Goal: Communication & Community: Answer question/provide support

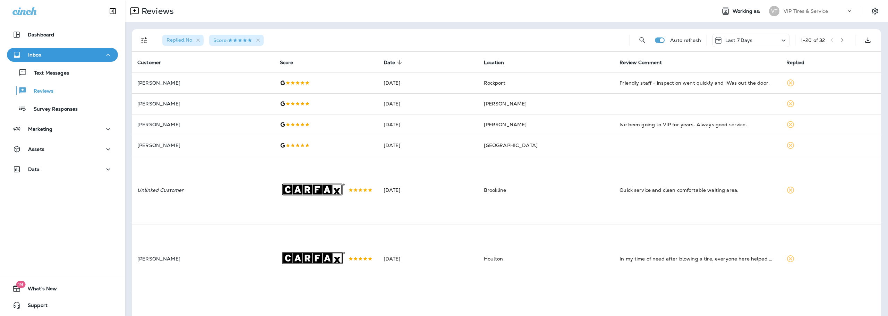
scroll to position [363, 0]
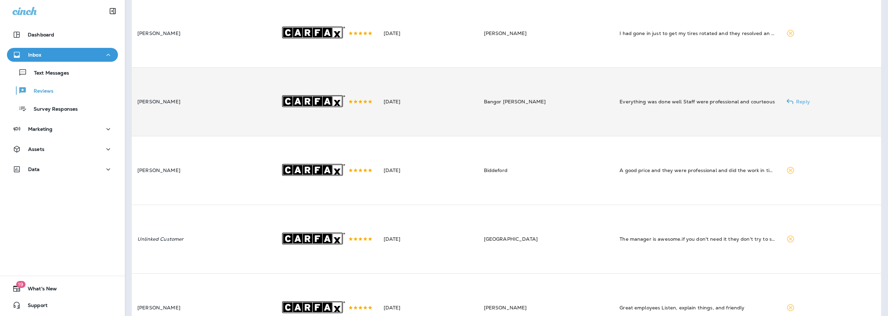
click at [468, 105] on td "[DATE]" at bounding box center [428, 102] width 100 height 69
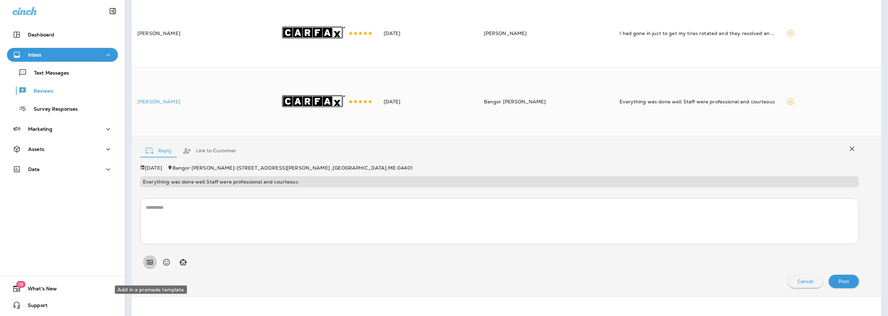
click at [154, 269] on button "Add in a premade template" at bounding box center [150, 262] width 14 height 14
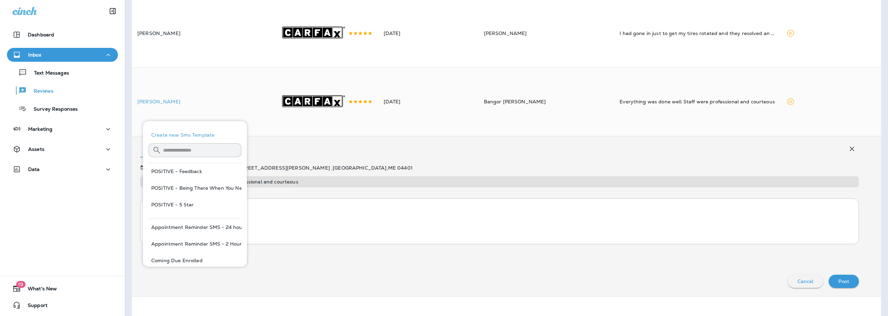
click at [201, 165] on button "POSITIVE - Feedback" at bounding box center [194, 171] width 93 height 17
type textarea "**********"
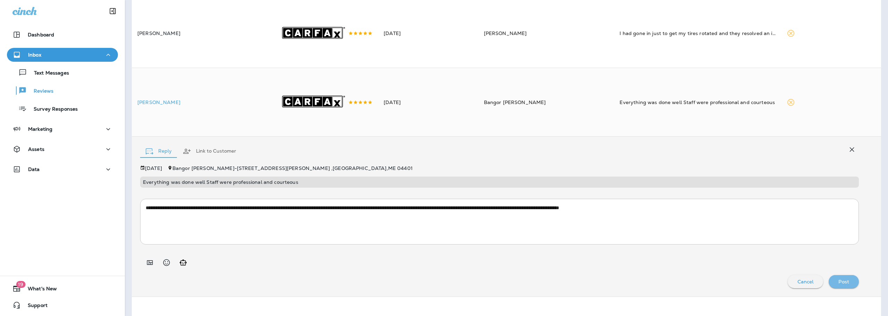
click at [846, 286] on div "Post" at bounding box center [843, 281] width 19 height 9
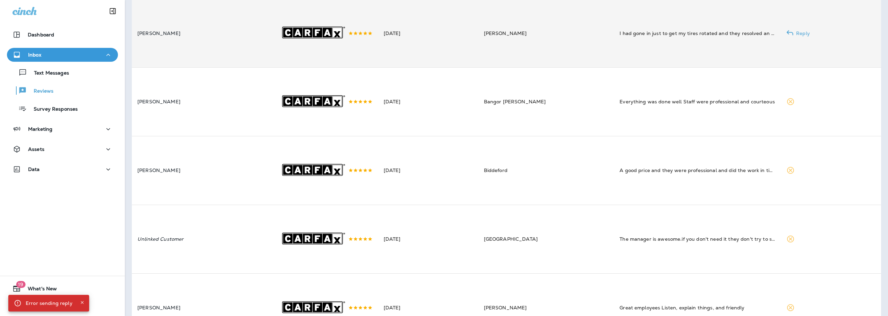
click at [468, 35] on td "[DATE]" at bounding box center [428, 33] width 100 height 69
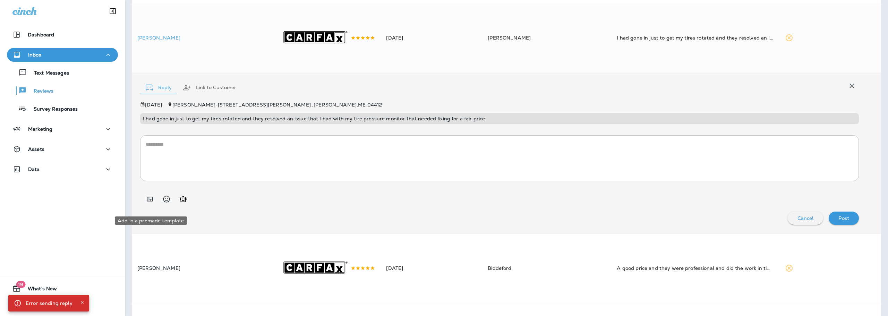
click at [155, 203] on button "Add in a premade template" at bounding box center [150, 199] width 14 height 14
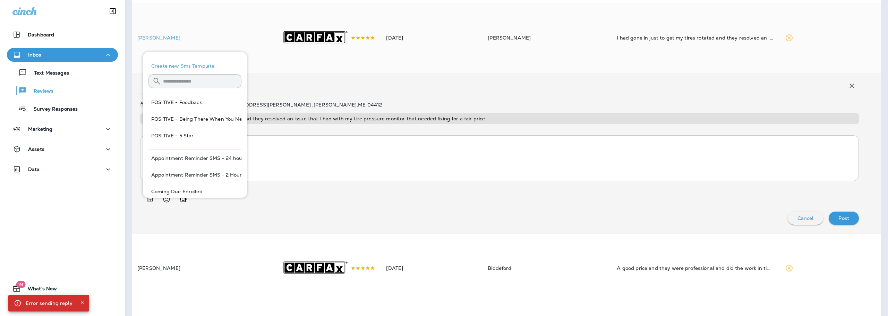
click at [191, 135] on button "POSITIVE - 5 Star" at bounding box center [194, 135] width 93 height 17
type textarea "**********"
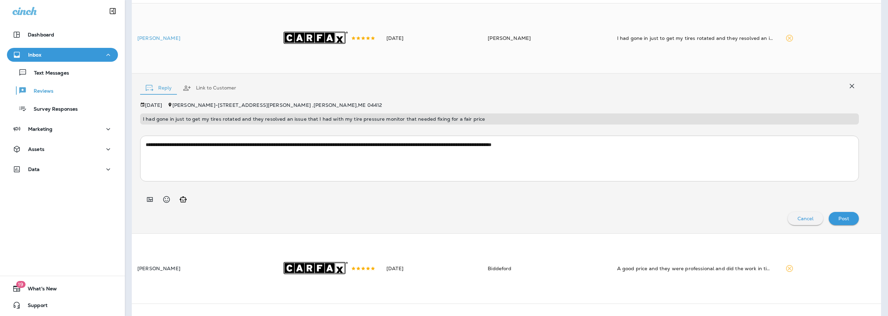
click at [834, 223] on div "Post" at bounding box center [843, 218] width 19 height 9
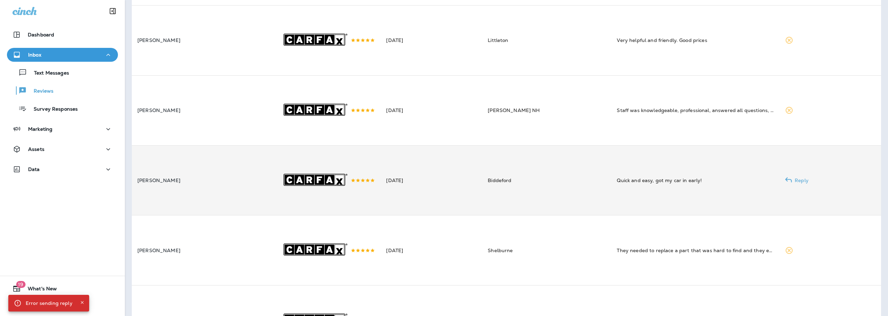
click at [414, 198] on td "[DATE]" at bounding box center [431, 180] width 102 height 70
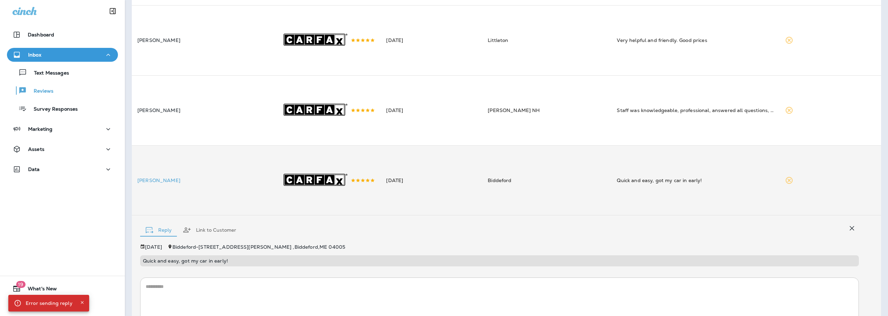
scroll to position [714, 0]
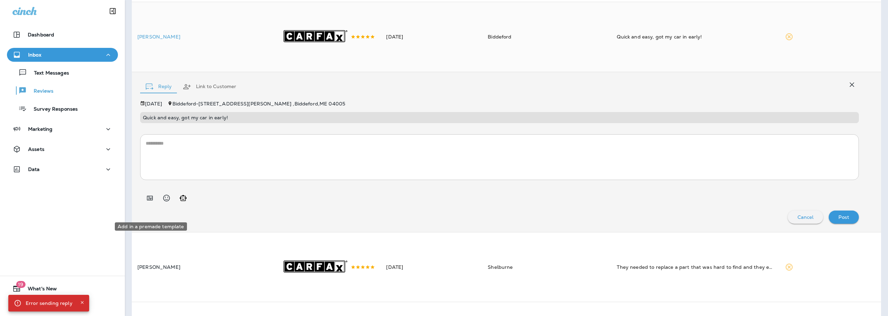
click at [152, 200] on icon "Add in a premade template" at bounding box center [150, 198] width 6 height 5
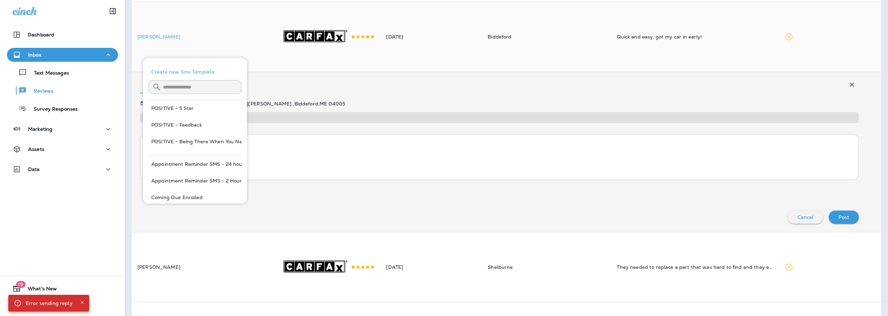
click at [198, 119] on button "POSITIVE - Feedback" at bounding box center [194, 125] width 93 height 17
type textarea "**********"
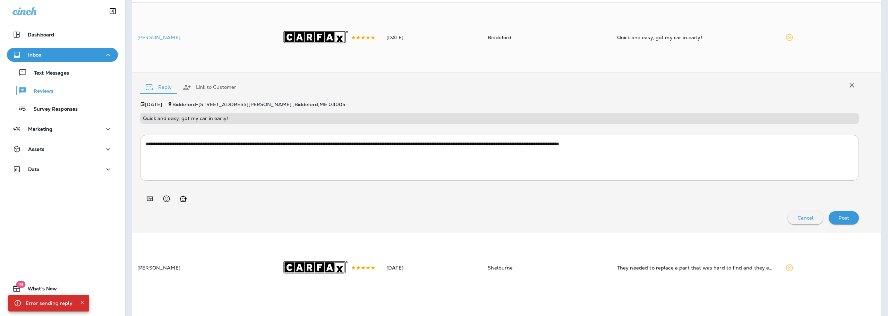
click at [842, 221] on p "Post" at bounding box center [843, 218] width 11 height 6
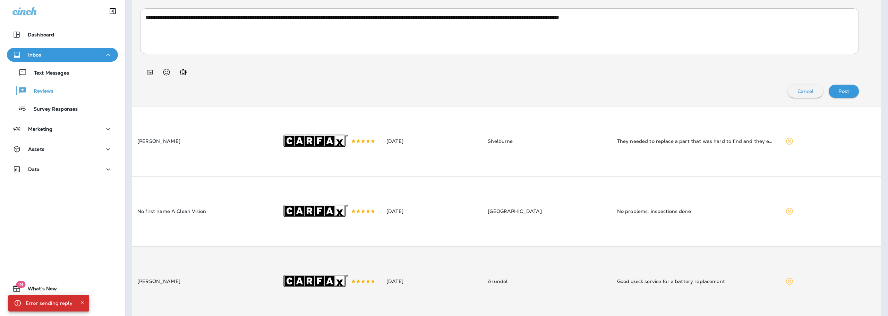
scroll to position [956, 0]
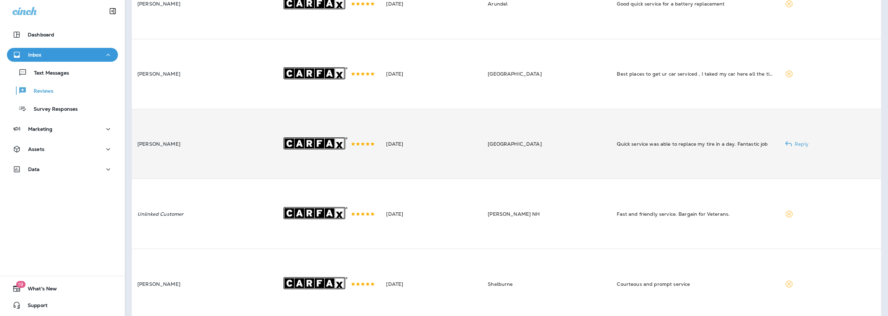
click at [275, 153] on td "[PERSON_NAME]" at bounding box center [204, 144] width 144 height 70
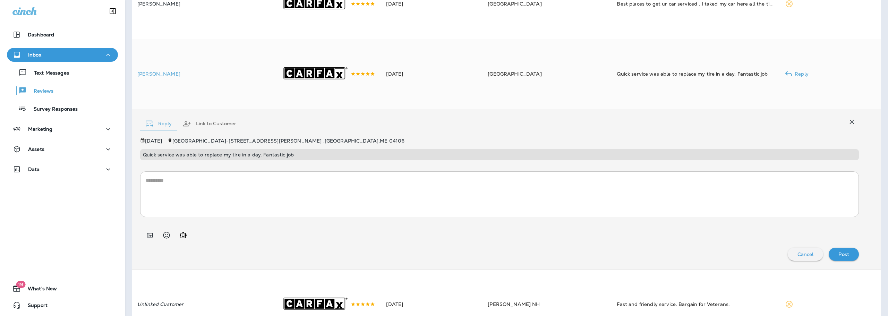
scroll to position [999, 0]
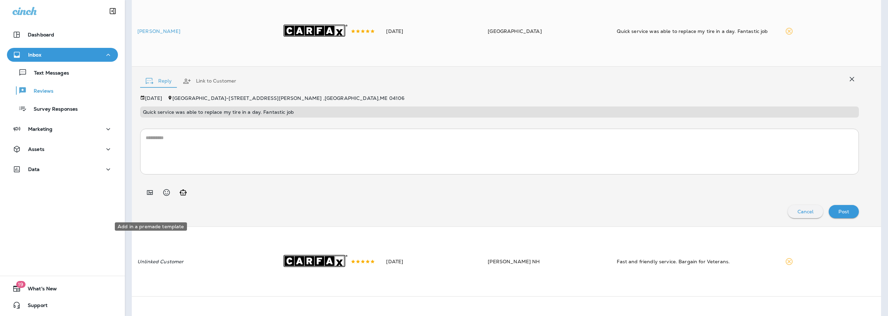
click at [149, 197] on icon "Add in a premade template" at bounding box center [150, 192] width 8 height 8
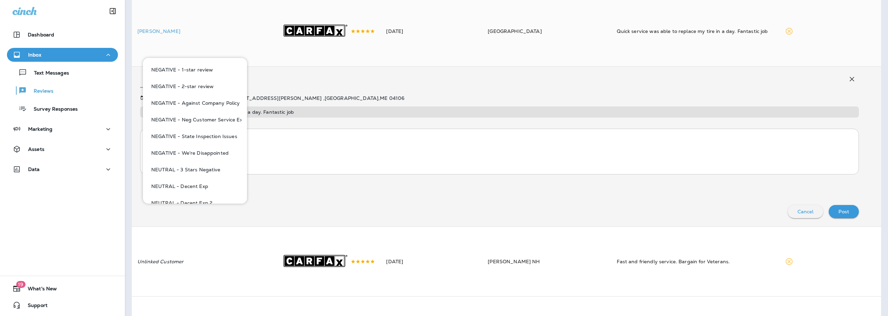
scroll to position [381, 0]
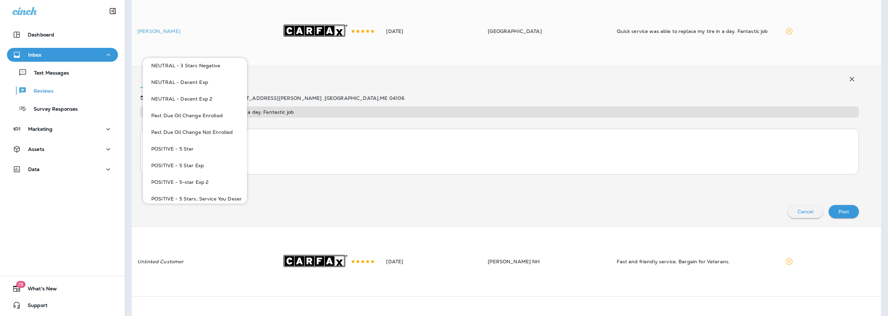
click at [200, 182] on button "POSITIVE - 5-star Exp 2" at bounding box center [194, 182] width 93 height 17
type textarea "**********"
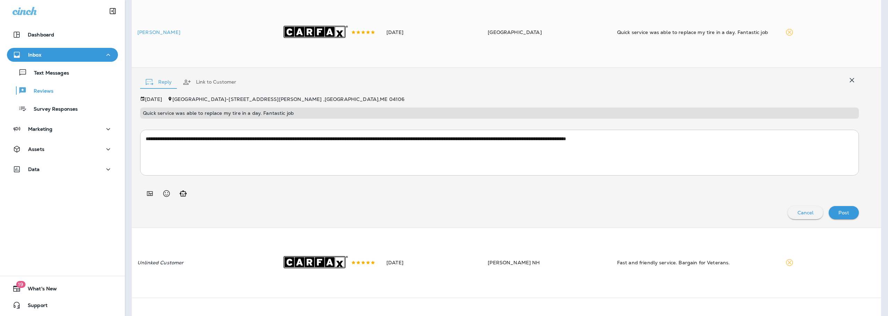
click at [838, 215] on p "Post" at bounding box center [843, 213] width 11 height 6
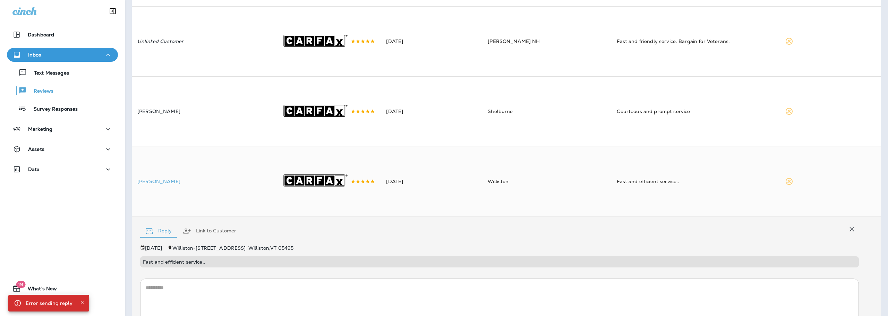
scroll to position [1089, 0]
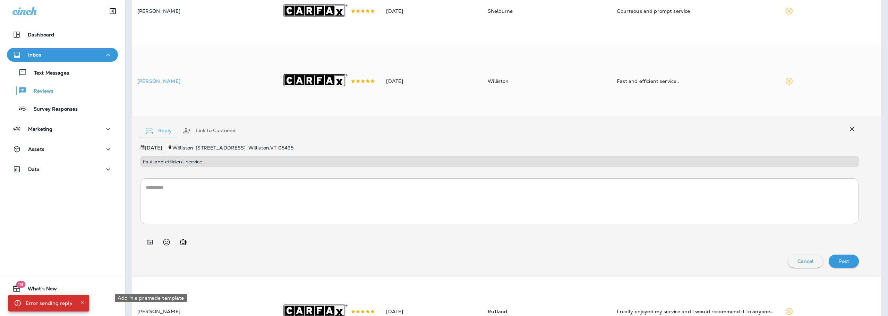
click at [151, 246] on icon "Add in a premade template" at bounding box center [150, 242] width 8 height 8
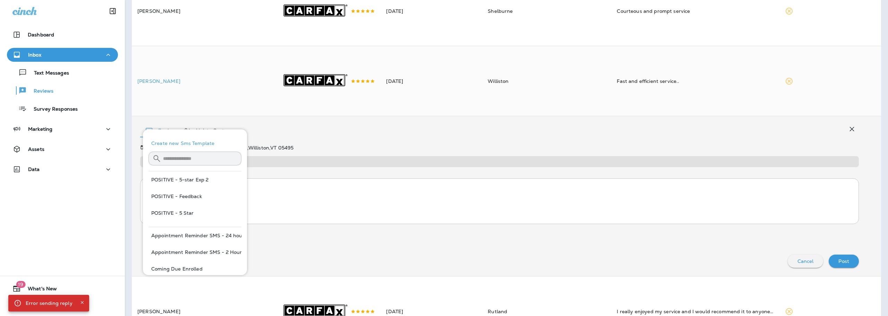
click at [215, 201] on div "POSITIVE - 5-star Exp 2 POSITIVE - Feedback POSITIVE - 5 Star" at bounding box center [194, 196] width 93 height 50
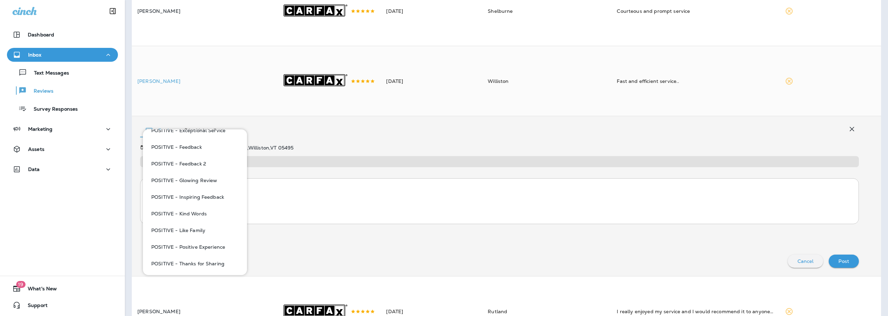
scroll to position [555, 0]
click at [221, 261] on button "POSITIVE - Thanks for Sharing" at bounding box center [194, 263] width 93 height 17
type textarea "**********"
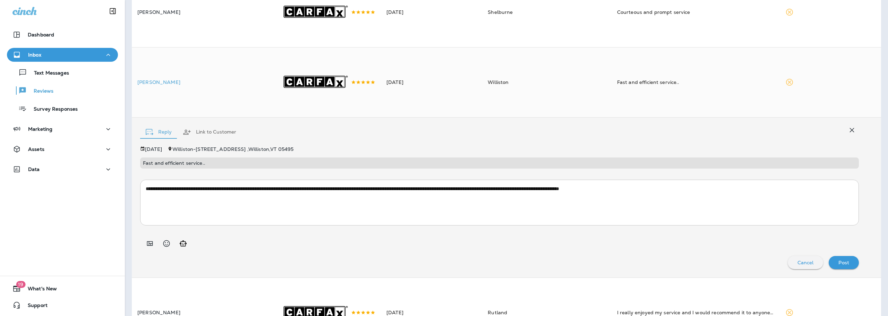
click at [834, 267] on div "Post" at bounding box center [843, 262] width 19 height 9
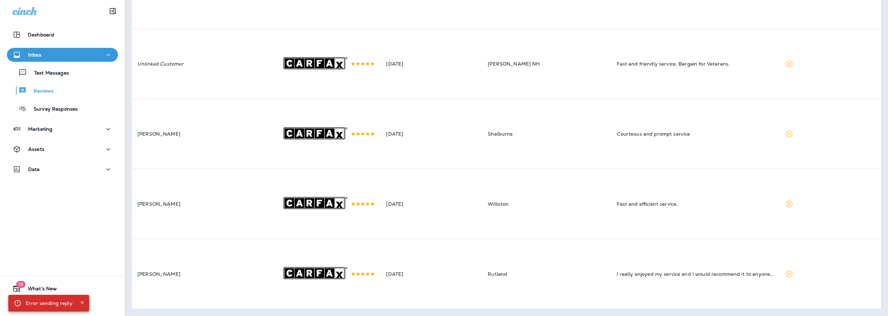
scroll to position [1009, 0]
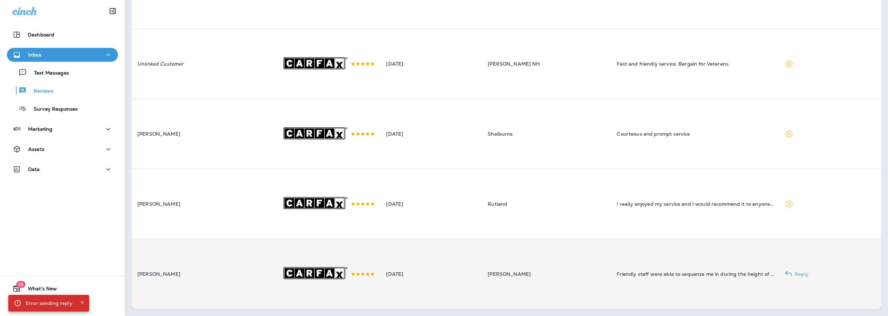
click at [563, 272] on td "[PERSON_NAME]" at bounding box center [546, 274] width 129 height 70
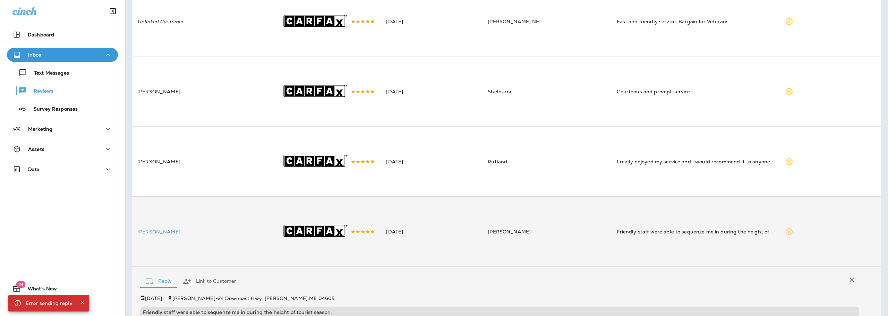
scroll to position [1162, 0]
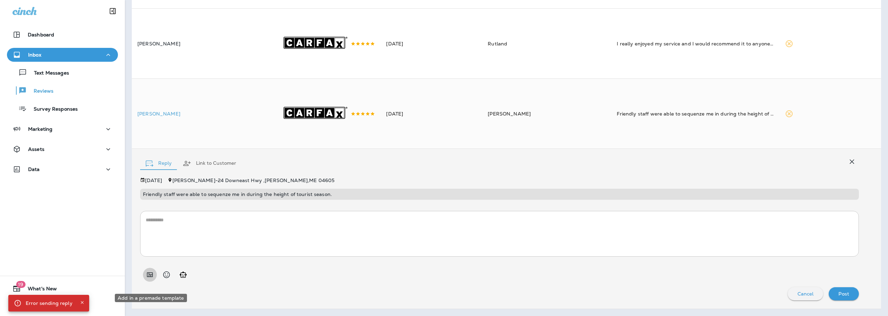
click at [152, 277] on icon "Add in a premade template" at bounding box center [150, 275] width 6 height 5
